Goal: Find specific page/section: Find specific page/section

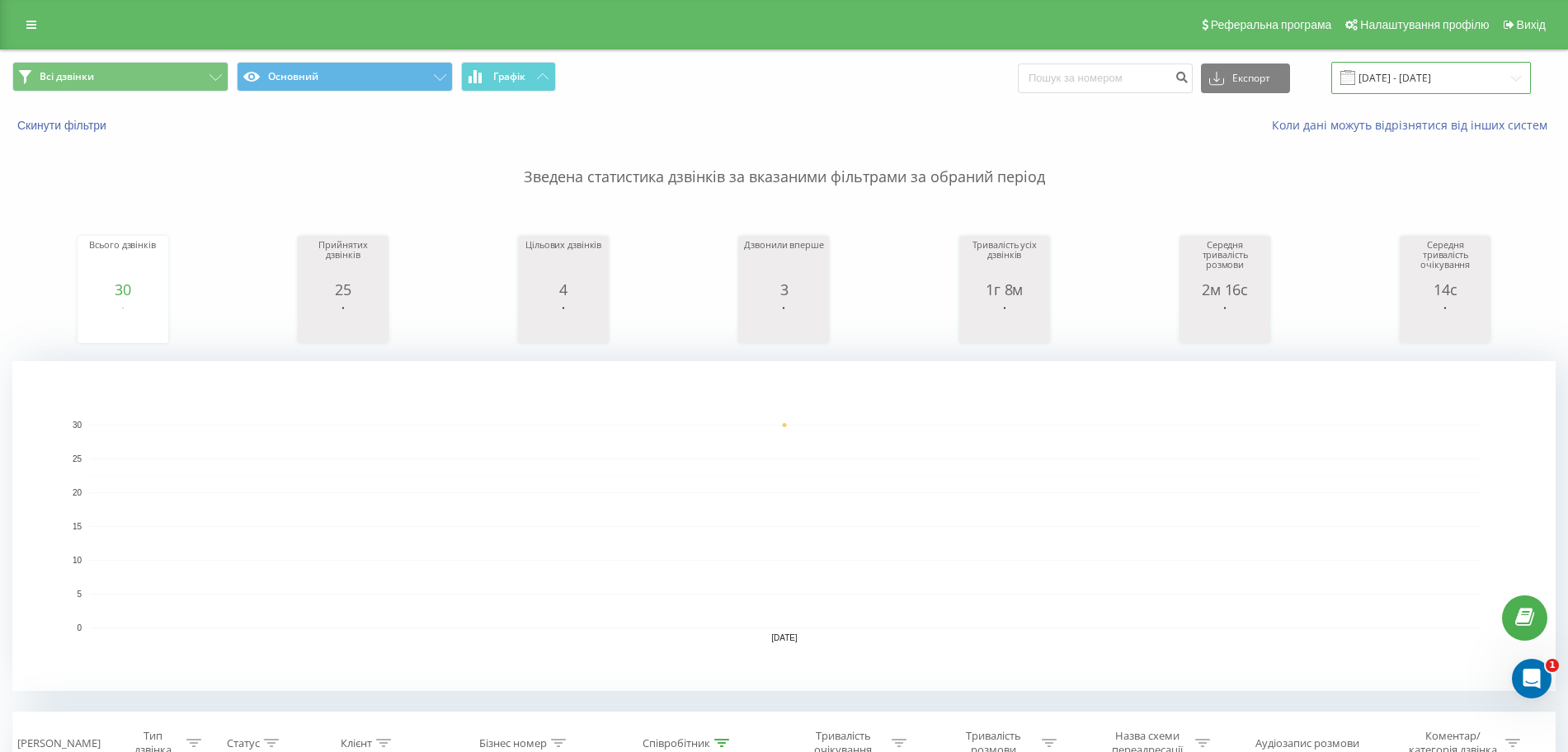
click at [1427, 84] on input "20.09.2025 - 20.09.2025" at bounding box center [1430, 77] width 199 height 32
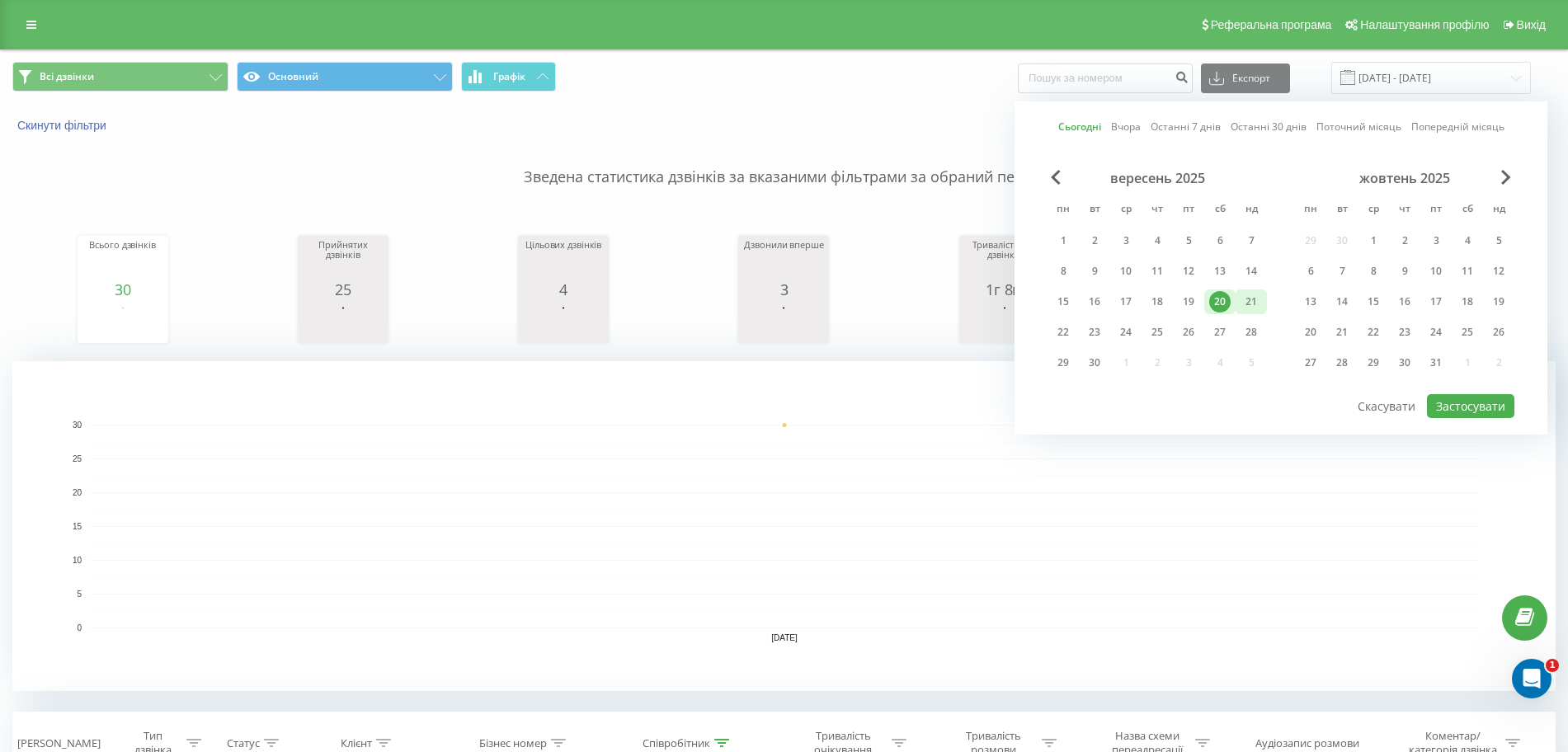
click at [1253, 309] on div "21" at bounding box center [1250, 301] width 21 height 21
click at [1468, 402] on button "Застосувати" at bounding box center [1470, 406] width 87 height 24
type input "21.09.2025 - 21.09.2025"
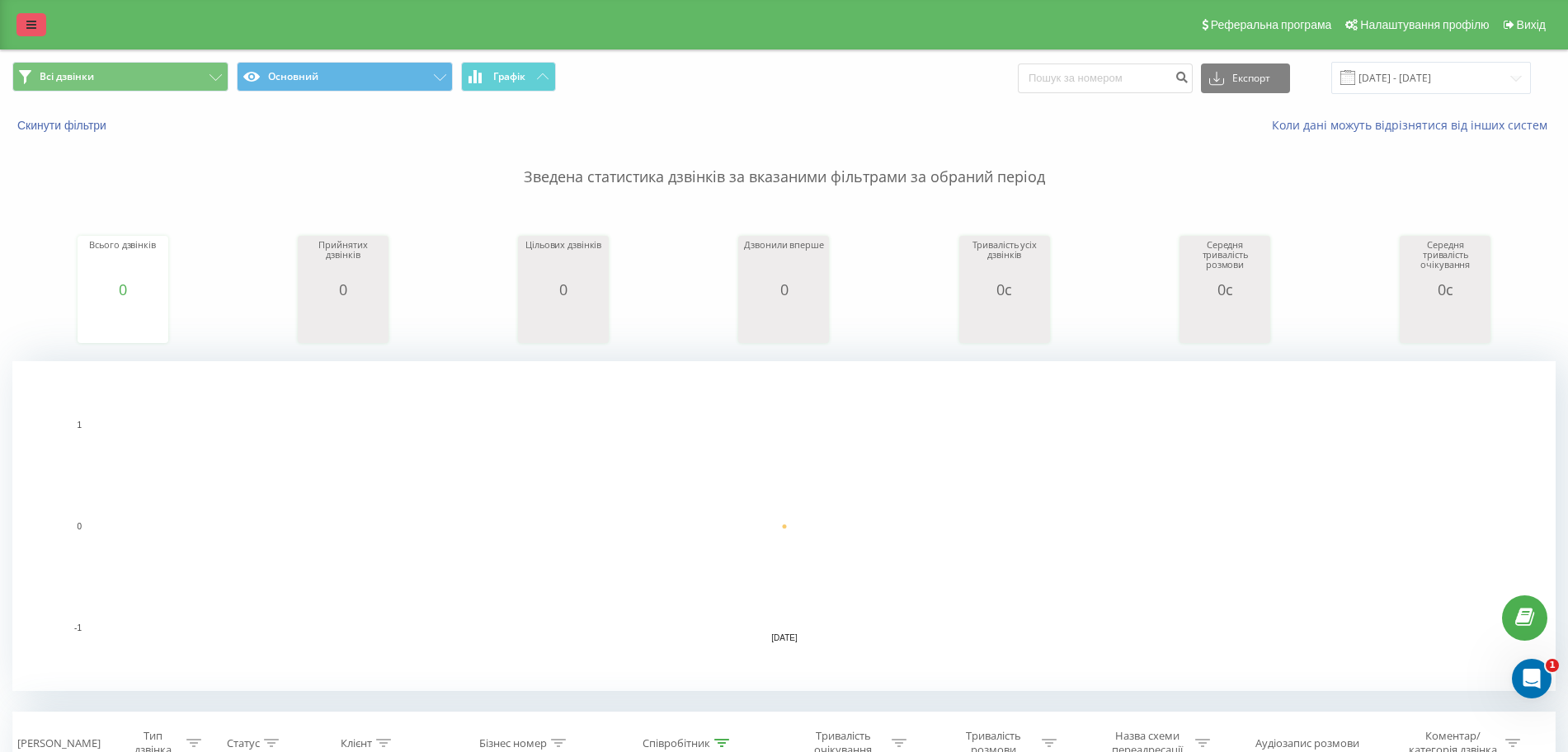
click at [31, 27] on icon at bounding box center [31, 25] width 10 height 12
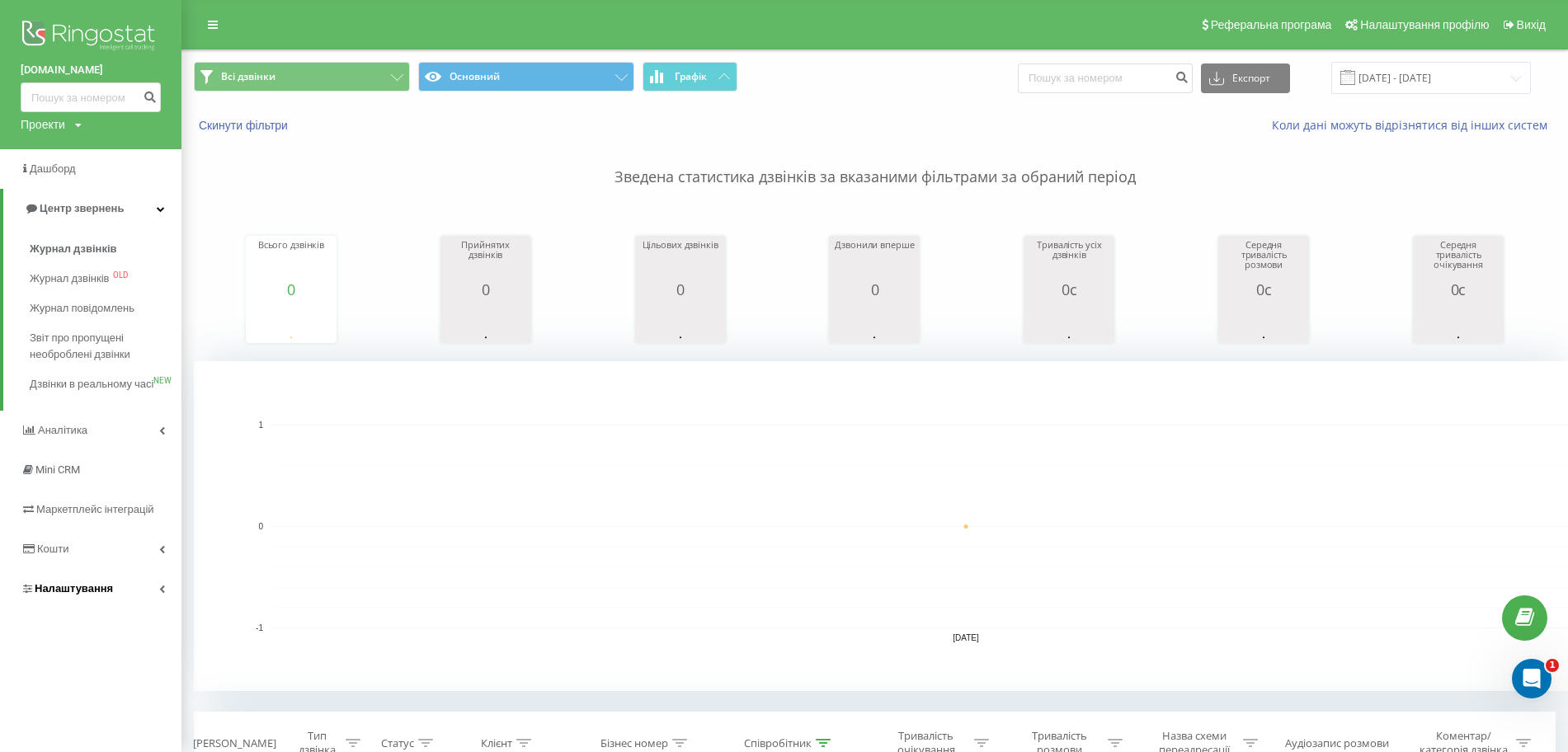
click at [163, 592] on icon at bounding box center [162, 589] width 6 height 8
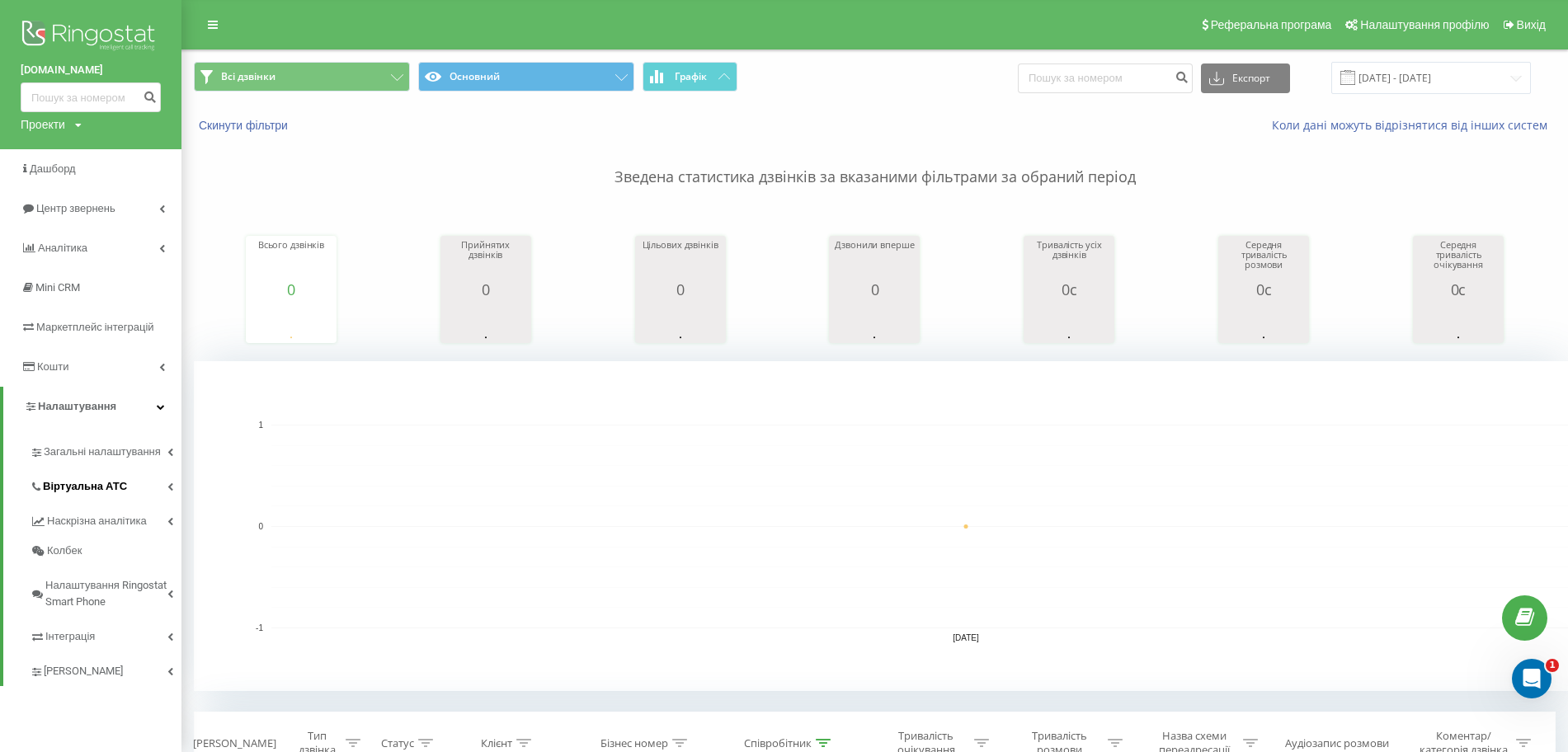
click at [171, 484] on icon at bounding box center [170, 486] width 6 height 8
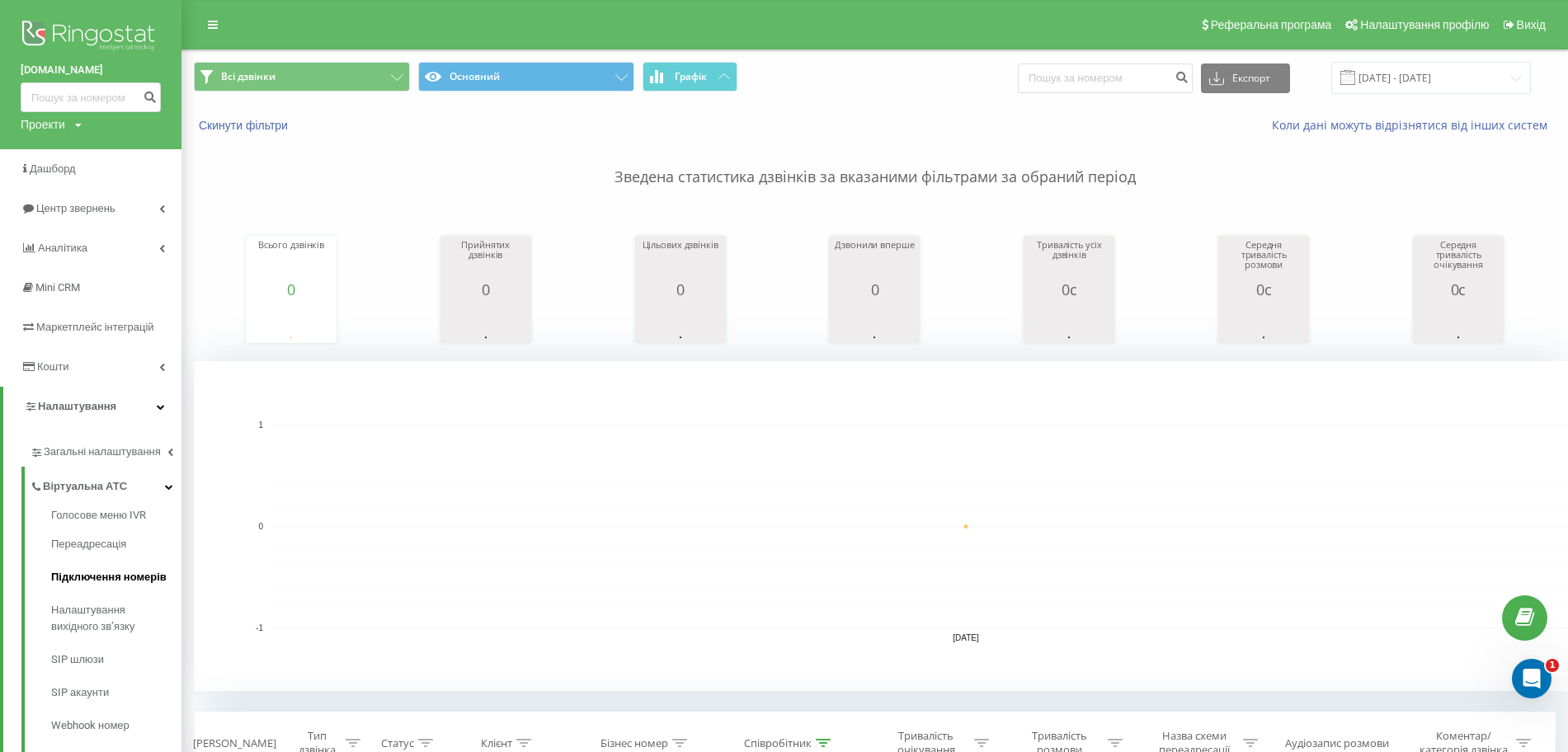
click at [141, 577] on span "Підключення номерів" at bounding box center [109, 577] width 116 height 17
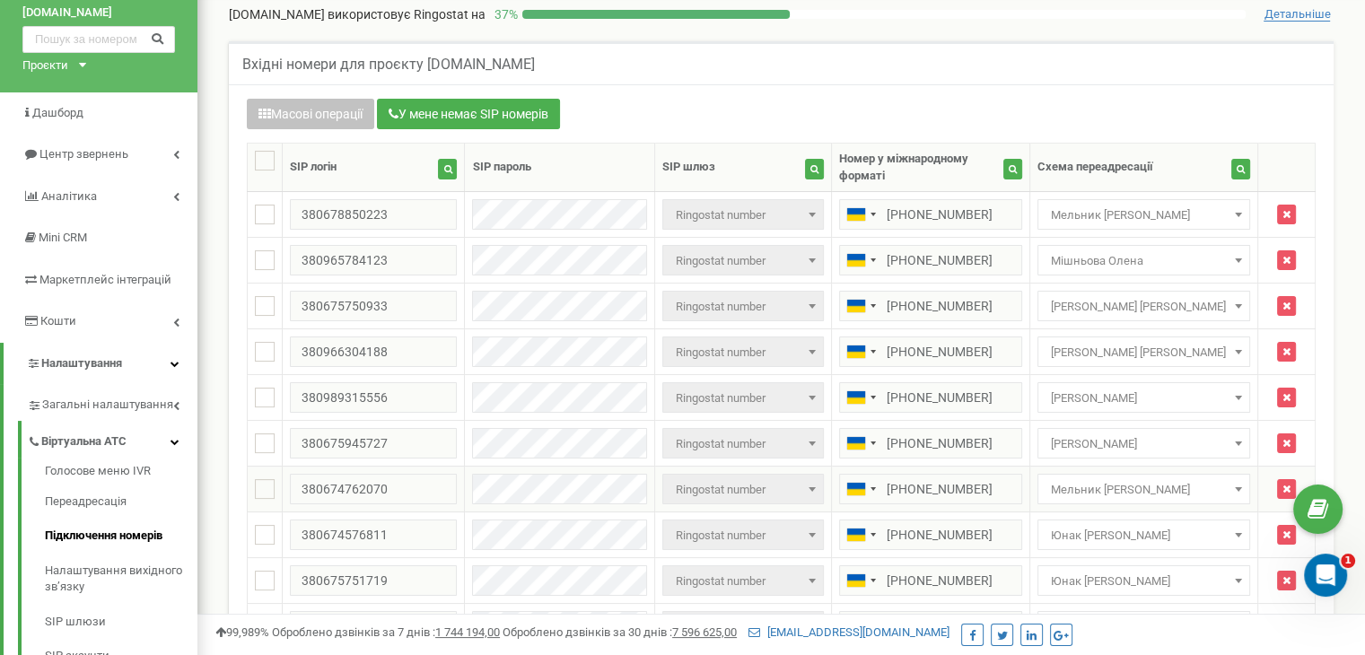
scroll to position [90, 0]
